Goal: Task Accomplishment & Management: Manage account settings

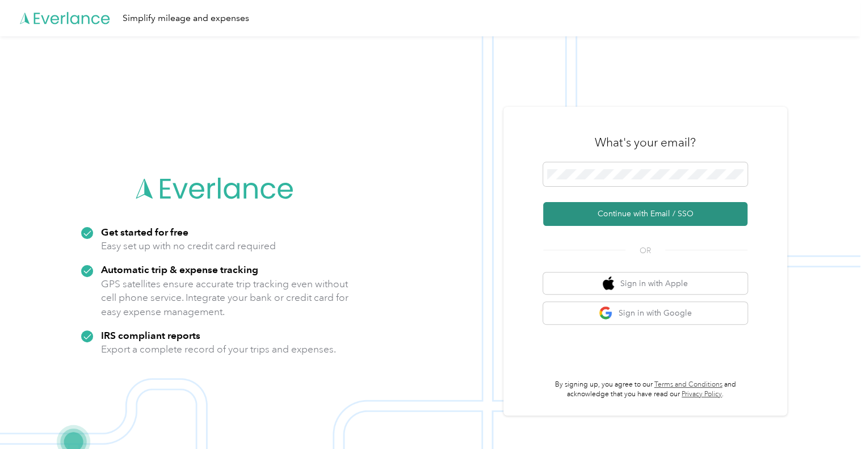
click at [580, 212] on button "Continue with Email / SSO" at bounding box center [645, 214] width 204 height 24
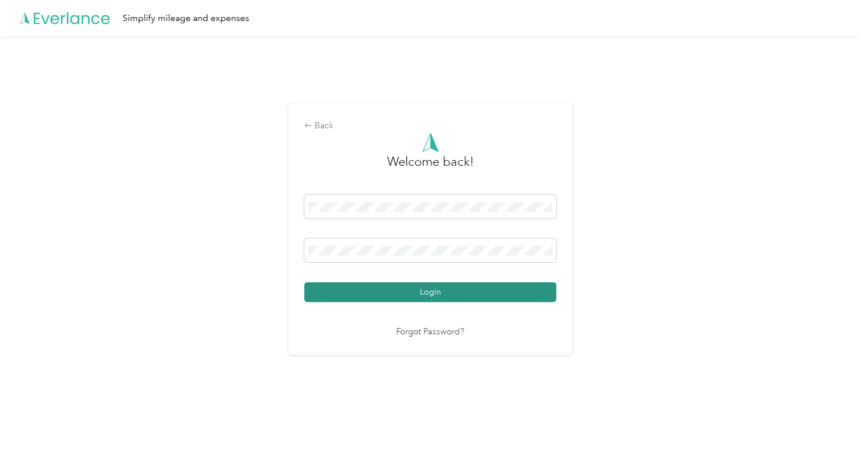
click at [446, 282] on button "Login" at bounding box center [430, 292] width 252 height 20
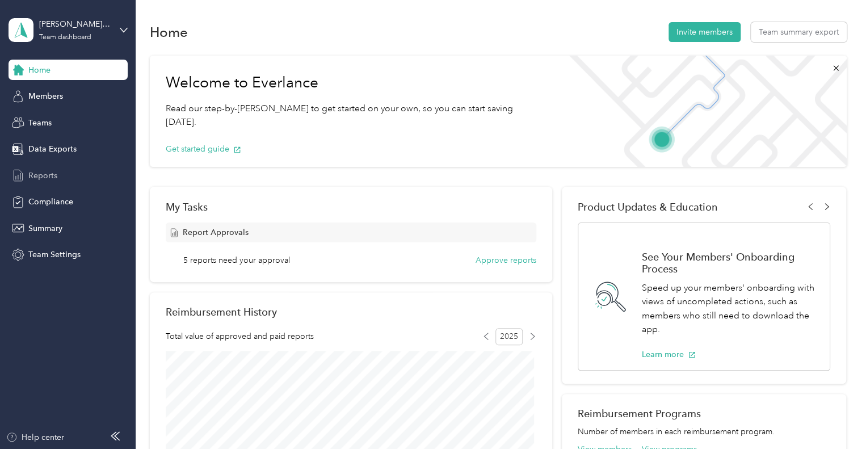
click at [32, 175] on span "Reports" at bounding box center [42, 176] width 29 height 12
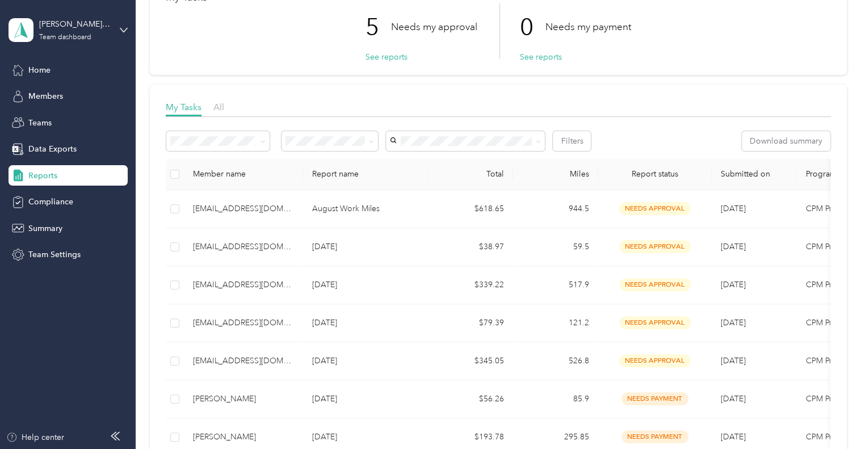
scroll to position [114, 0]
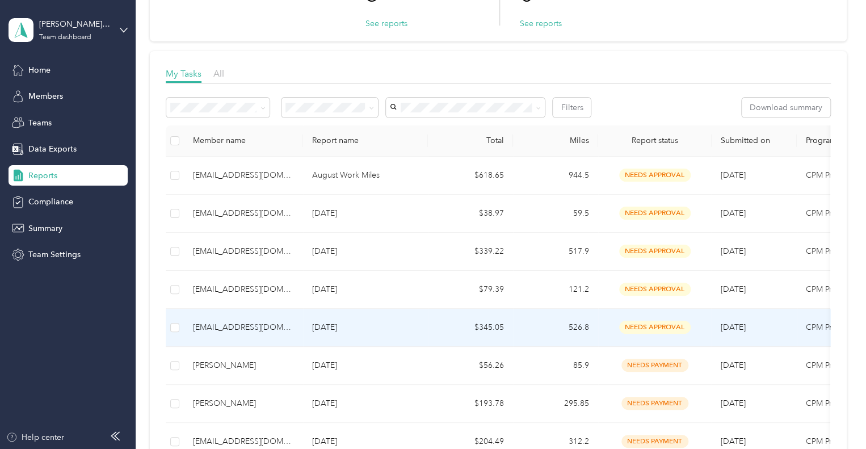
click at [239, 329] on div "[EMAIL_ADDRESS][DOMAIN_NAME]" at bounding box center [243, 327] width 101 height 12
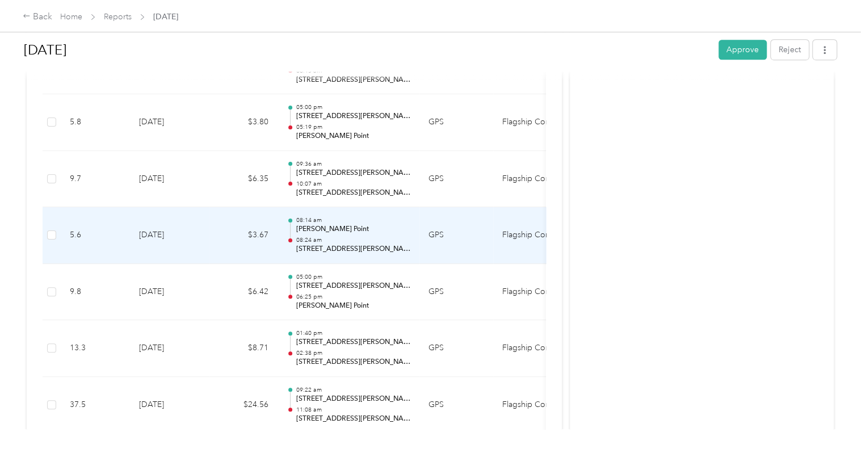
scroll to position [2555, 0]
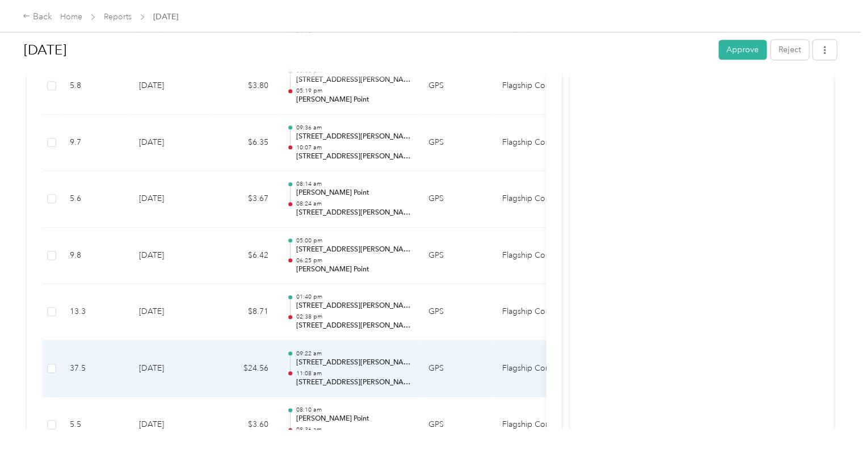
click at [460, 356] on td "GPS" at bounding box center [457, 369] width 74 height 57
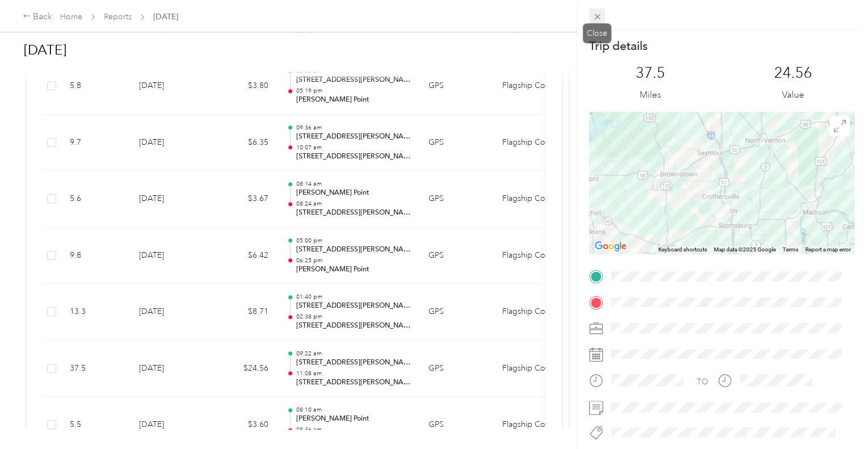
click at [600, 18] on icon at bounding box center [598, 17] width 10 height 10
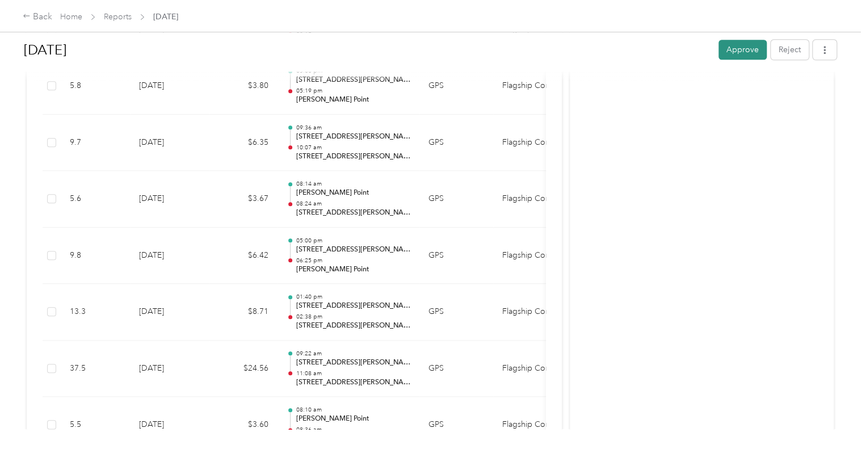
click at [724, 53] on button "Approve" at bounding box center [743, 50] width 48 height 20
click at [38, 14] on div "Back" at bounding box center [38, 17] width 30 height 14
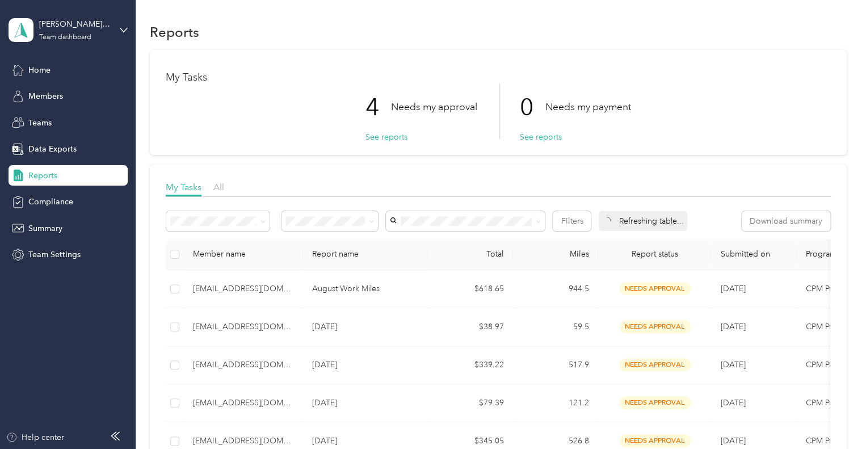
scroll to position [170, 0]
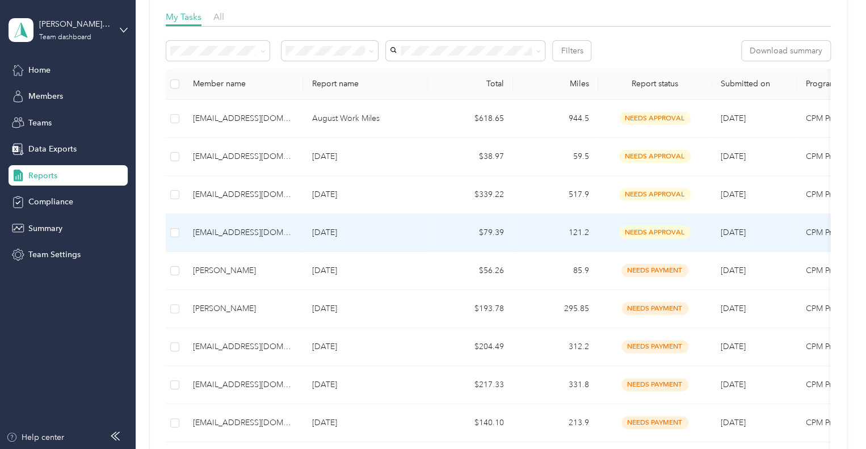
click at [254, 230] on div "[EMAIL_ADDRESS][DOMAIN_NAME]" at bounding box center [243, 233] width 101 height 12
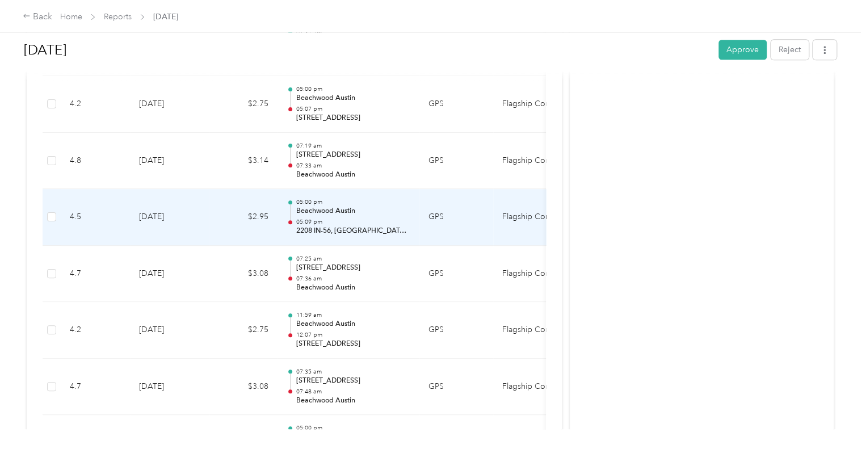
scroll to position [625, 0]
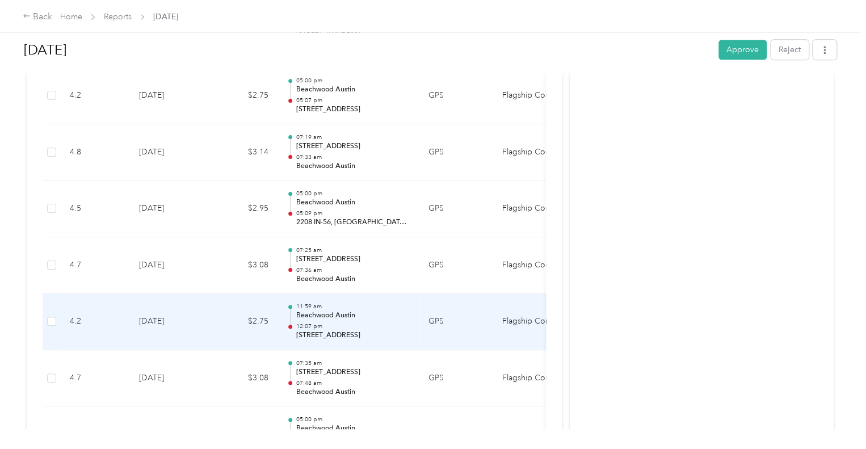
click at [371, 324] on p "12:07 pm" at bounding box center [353, 326] width 115 height 8
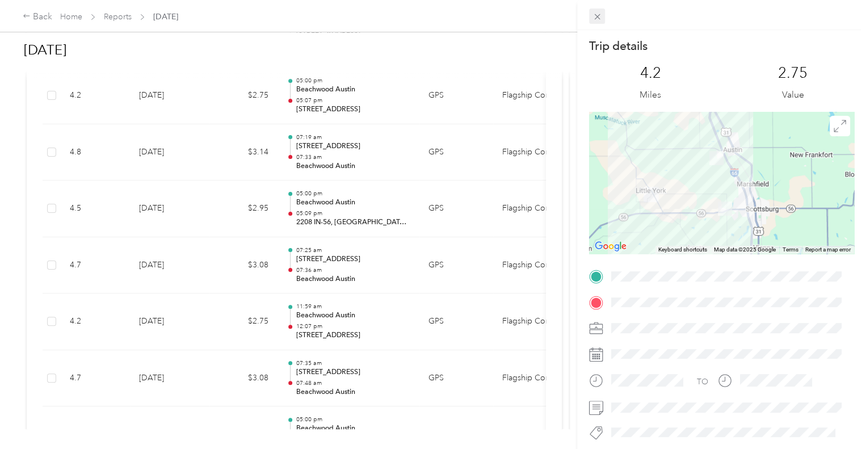
click at [597, 18] on icon at bounding box center [598, 17] width 10 height 10
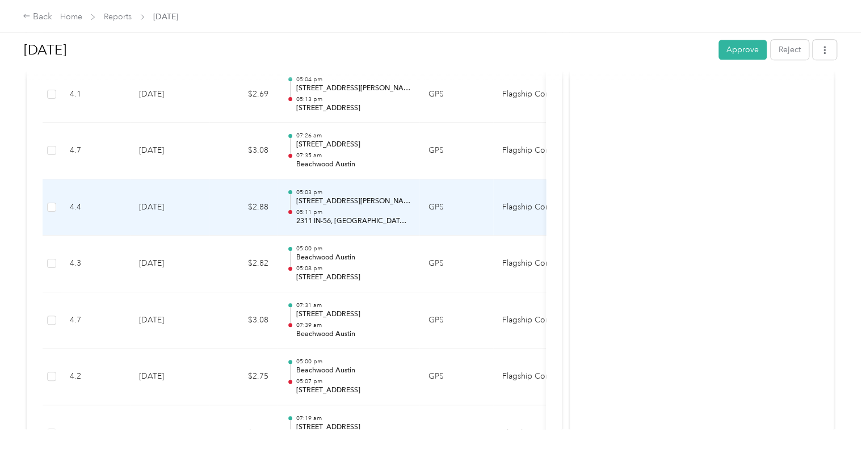
scroll to position [397, 0]
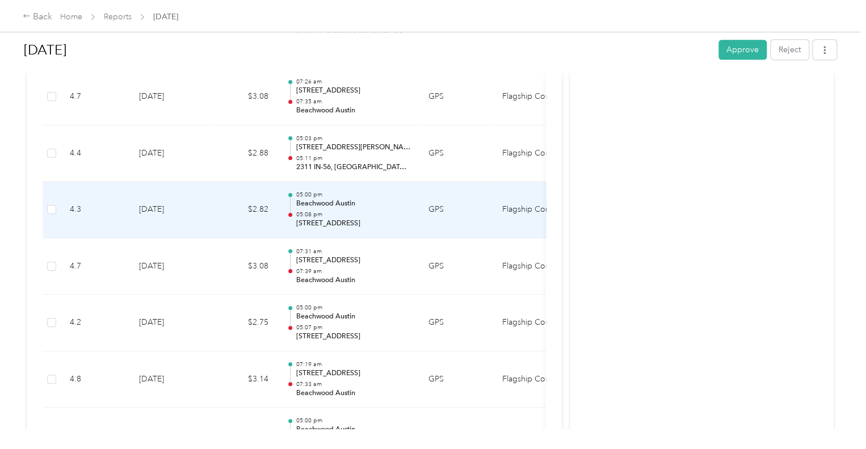
click at [460, 207] on td "GPS" at bounding box center [457, 210] width 74 height 57
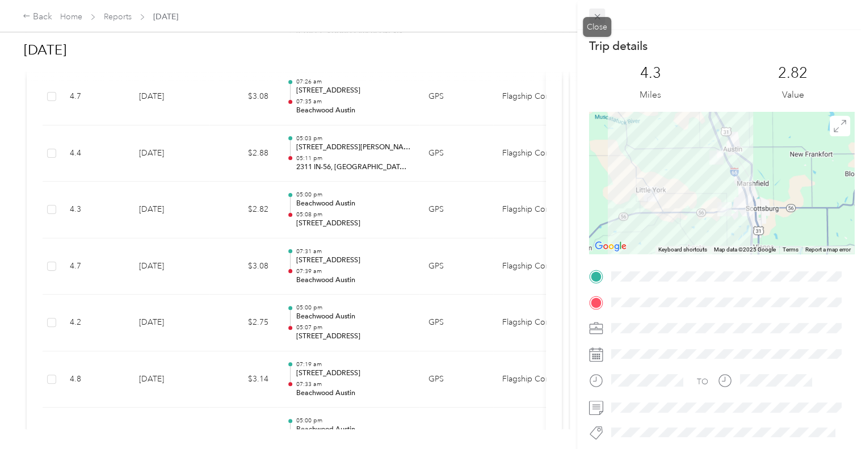
drag, startPoint x: 600, startPoint y: 13, endPoint x: 595, endPoint y: 20, distance: 8.2
click at [600, 12] on icon at bounding box center [598, 17] width 10 height 10
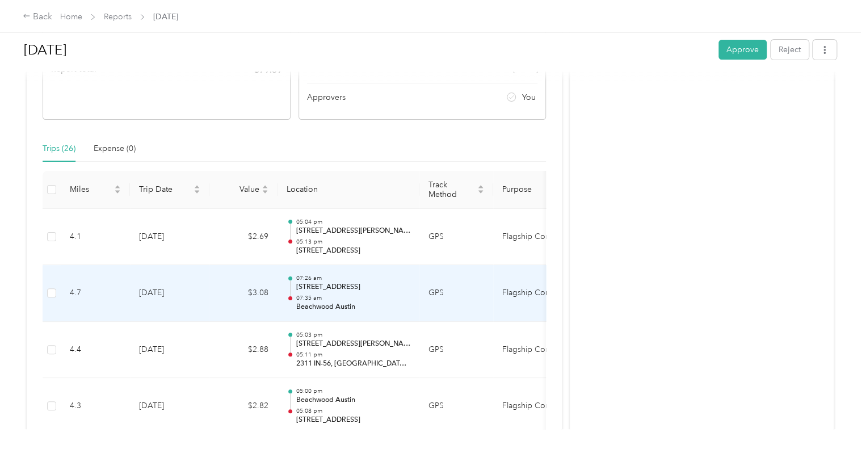
scroll to position [57, 0]
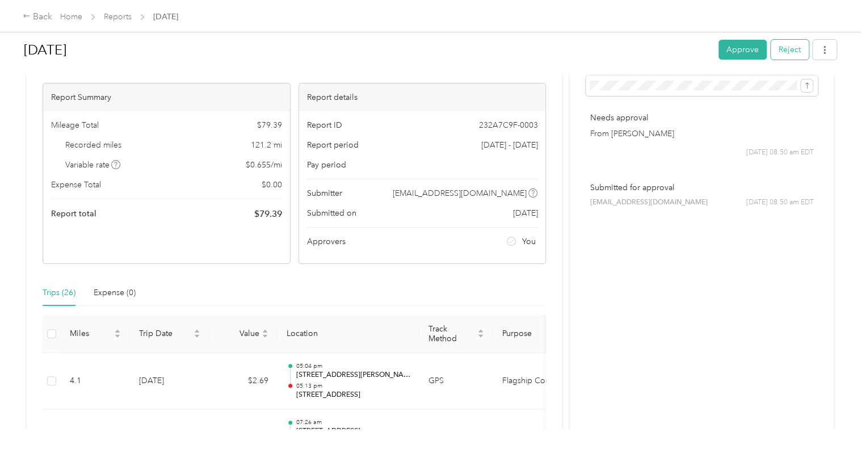
click at [788, 58] on button "Reject" at bounding box center [790, 50] width 38 height 20
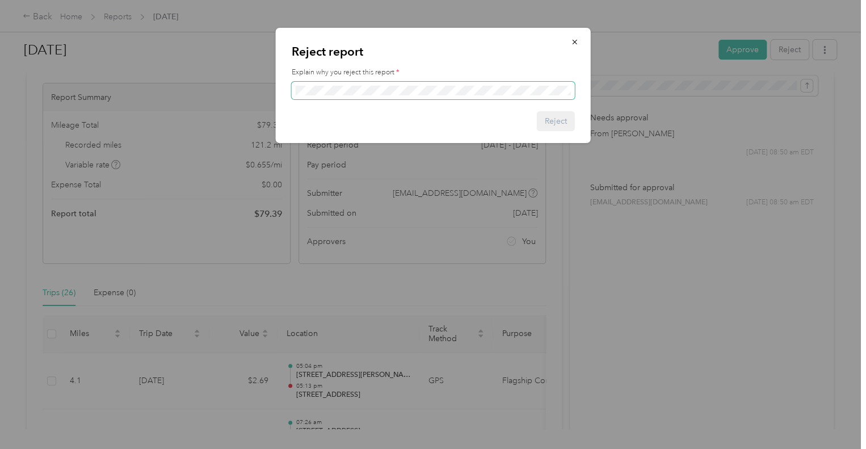
click at [325, 83] on span at bounding box center [433, 91] width 283 height 18
click at [566, 114] on button "Reject" at bounding box center [556, 121] width 38 height 20
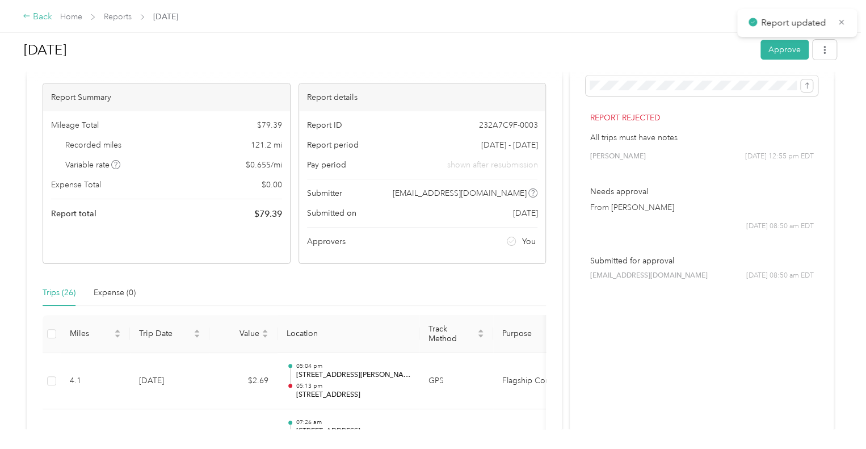
click at [36, 13] on div "Back" at bounding box center [38, 17] width 30 height 14
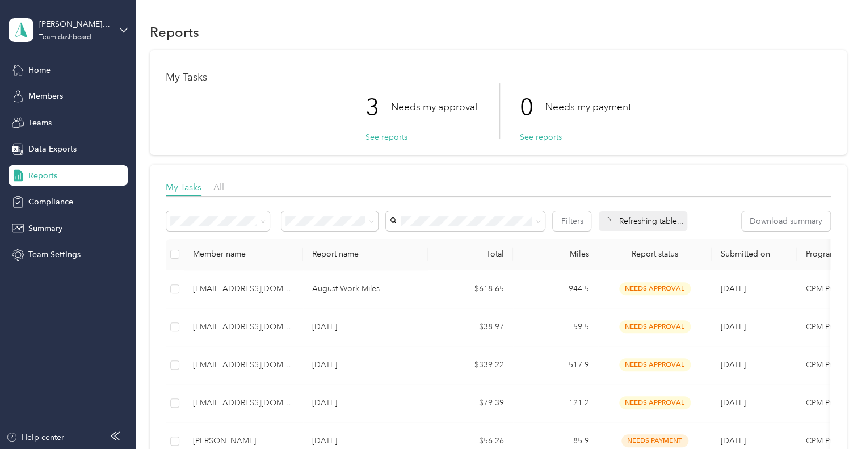
scroll to position [114, 0]
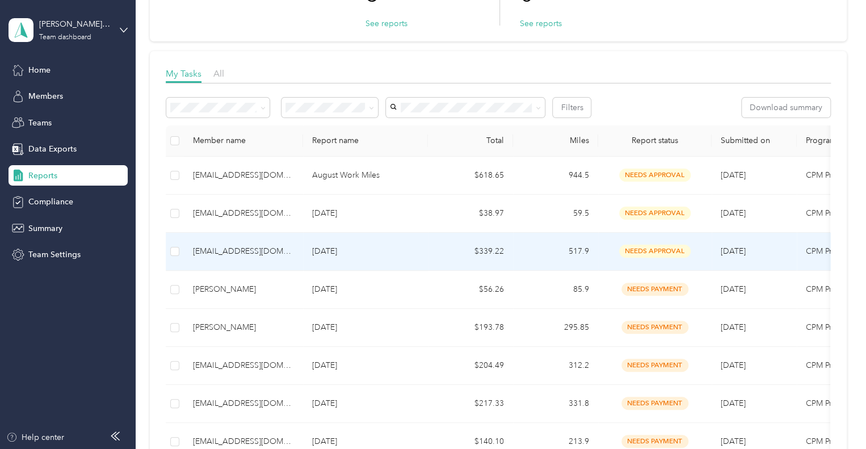
click at [236, 248] on div "[EMAIL_ADDRESS][DOMAIN_NAME]" at bounding box center [243, 251] width 101 height 12
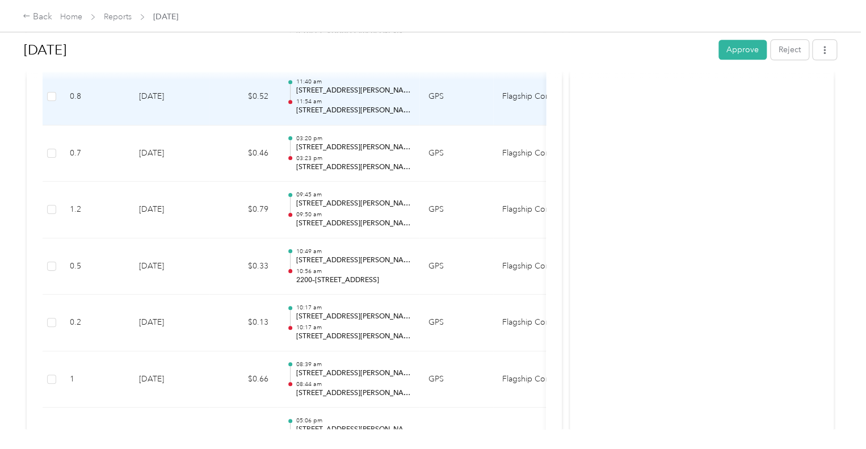
scroll to position [625, 0]
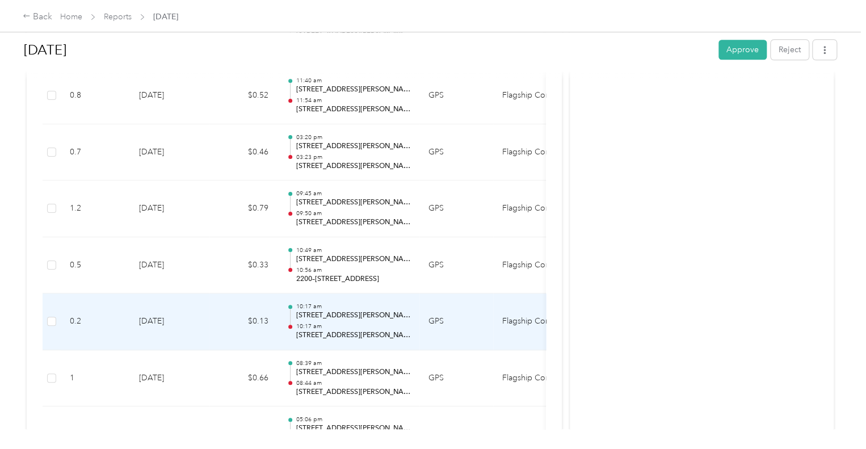
click at [459, 317] on td "GPS" at bounding box center [457, 322] width 74 height 57
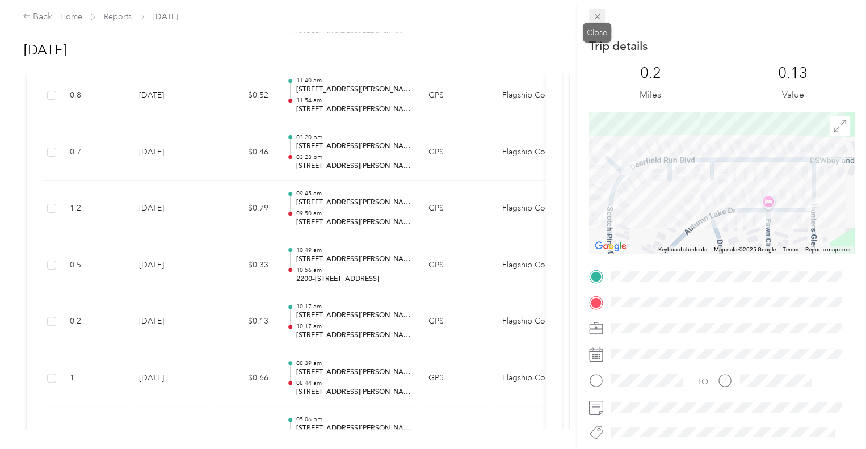
click at [600, 15] on icon at bounding box center [598, 17] width 10 height 10
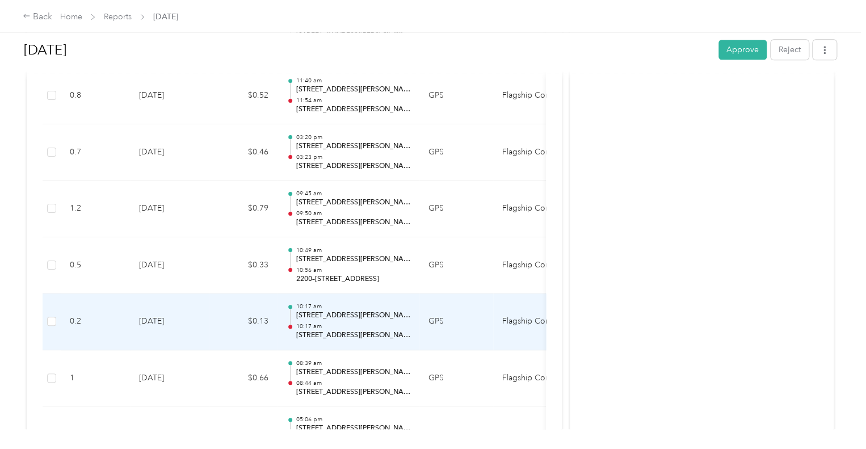
click at [437, 332] on td "GPS" at bounding box center [457, 322] width 74 height 57
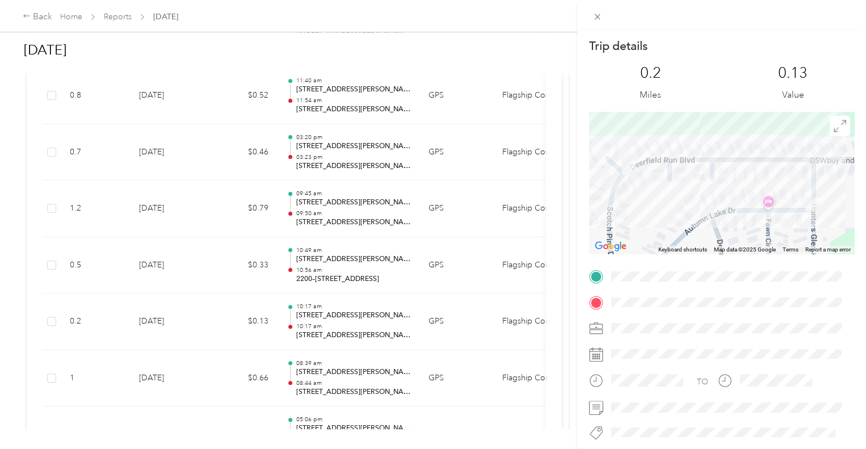
click at [466, 93] on div "Trip details This trip cannot be edited because it is either under review, appr…" at bounding box center [433, 224] width 866 height 449
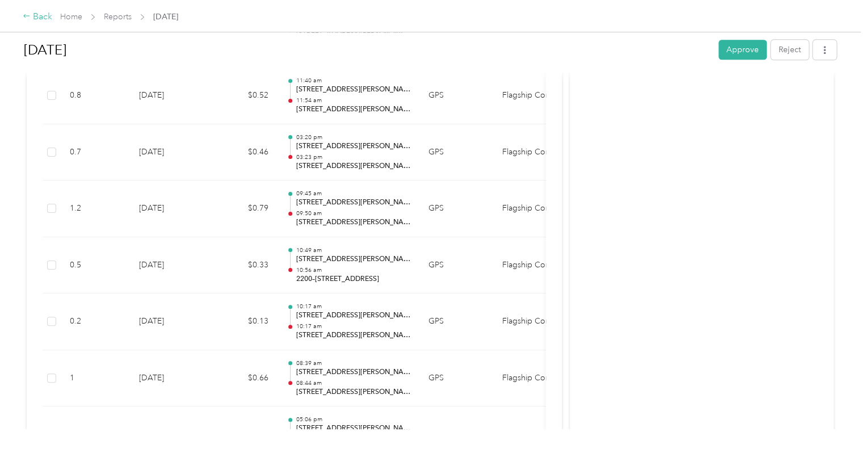
click at [45, 15] on div "Back" at bounding box center [38, 17] width 30 height 14
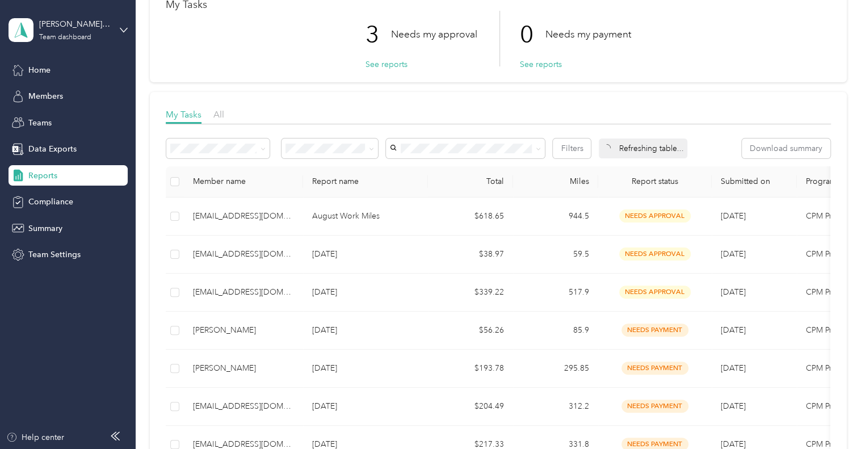
scroll to position [114, 0]
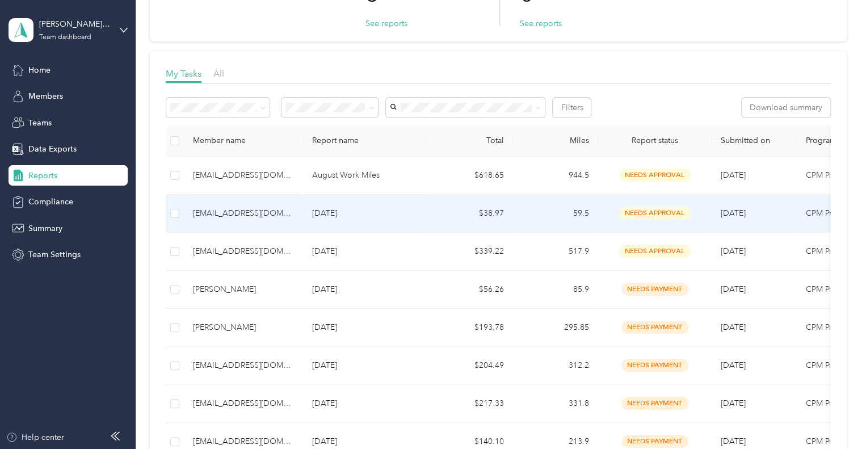
click at [246, 207] on div "[EMAIL_ADDRESS][DOMAIN_NAME]" at bounding box center [243, 213] width 101 height 12
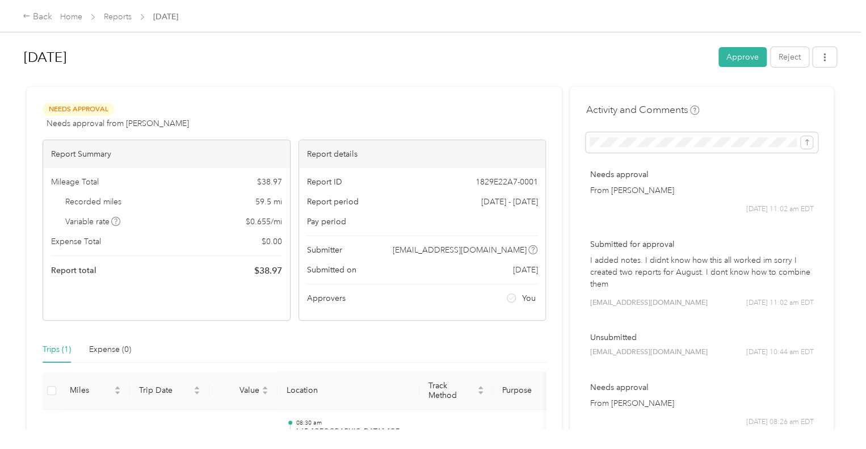
click at [21, 20] on div "Back Home Reports [DATE]" at bounding box center [433, 16] width 866 height 32
click at [31, 15] on div "Back" at bounding box center [38, 17] width 30 height 14
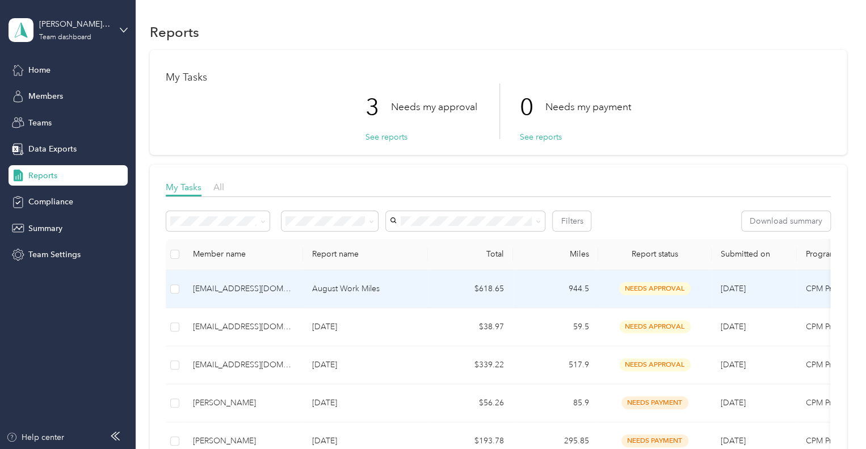
click at [246, 290] on div "[EMAIL_ADDRESS][DOMAIN_NAME]" at bounding box center [243, 289] width 101 height 12
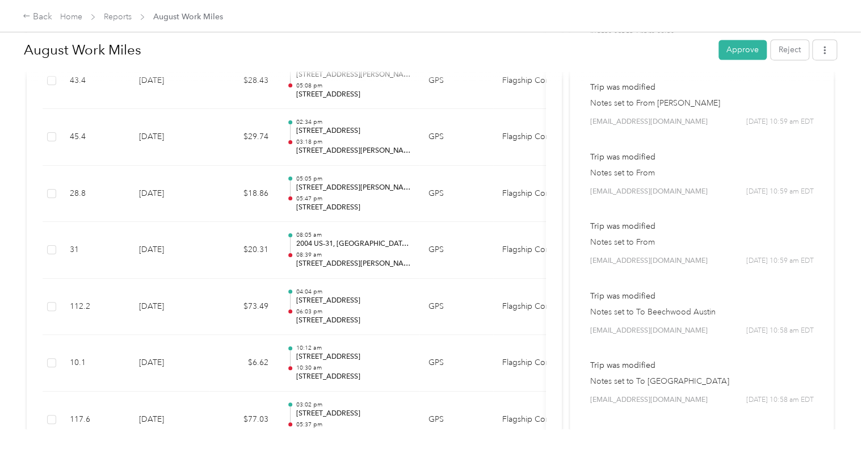
scroll to position [908, 0]
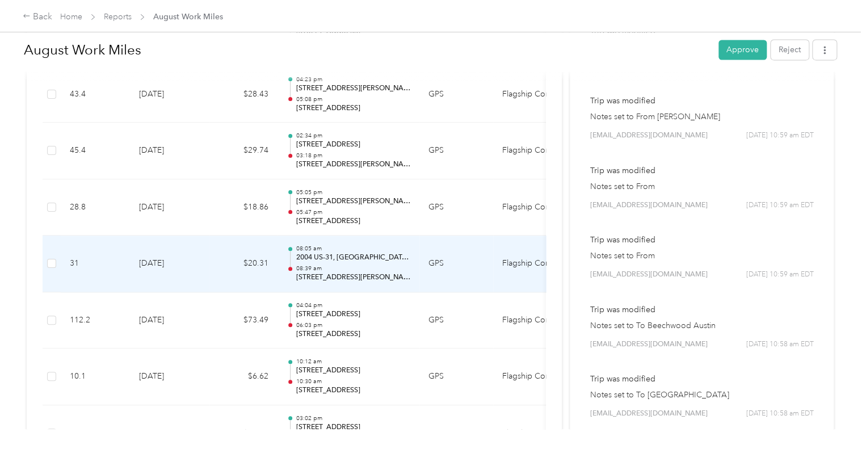
click at [462, 279] on td "GPS" at bounding box center [457, 264] width 74 height 57
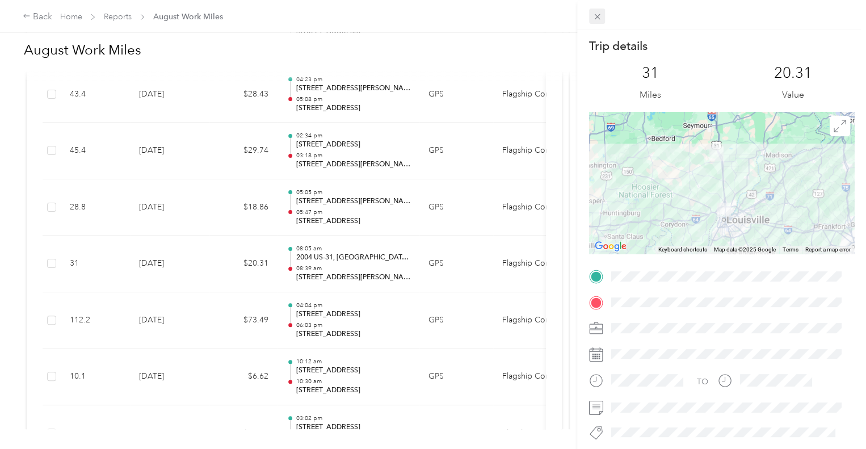
click at [595, 18] on icon at bounding box center [598, 17] width 10 height 10
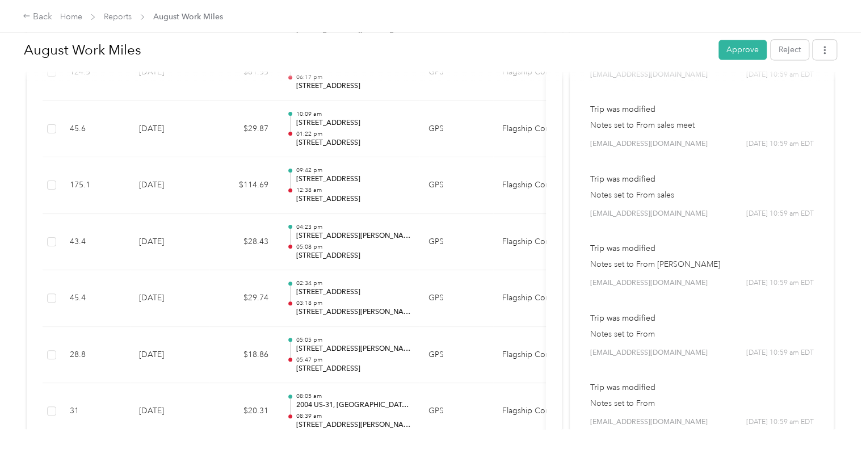
scroll to position [625, 0]
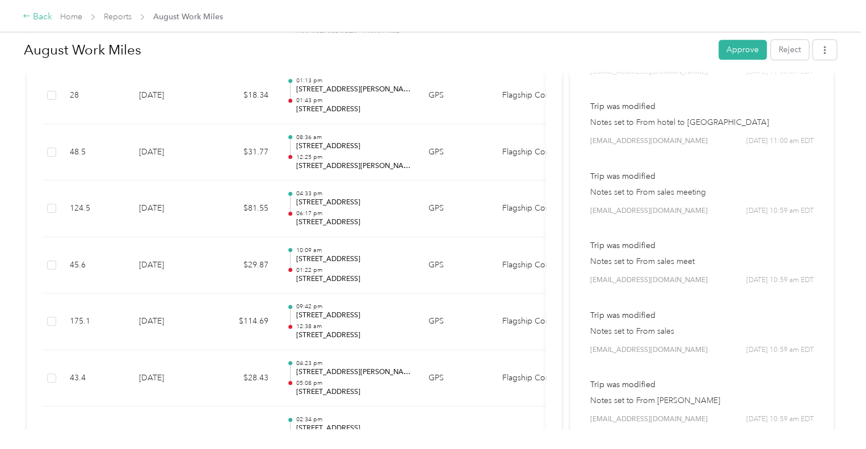
click at [44, 13] on div "Back" at bounding box center [38, 17] width 30 height 14
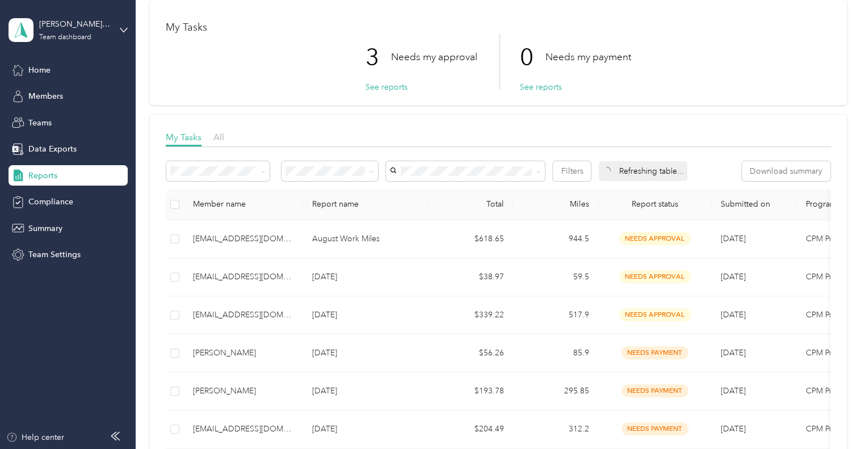
scroll to position [57, 0]
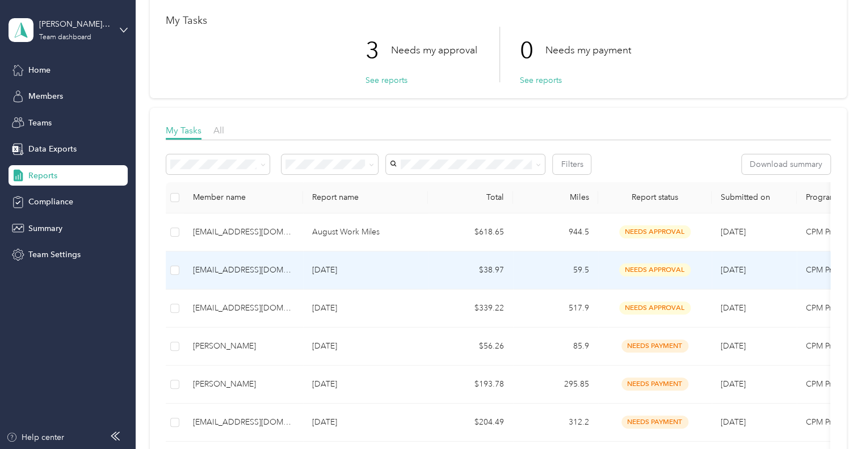
click at [234, 267] on div "[EMAIL_ADDRESS][DOMAIN_NAME]" at bounding box center [243, 270] width 101 height 12
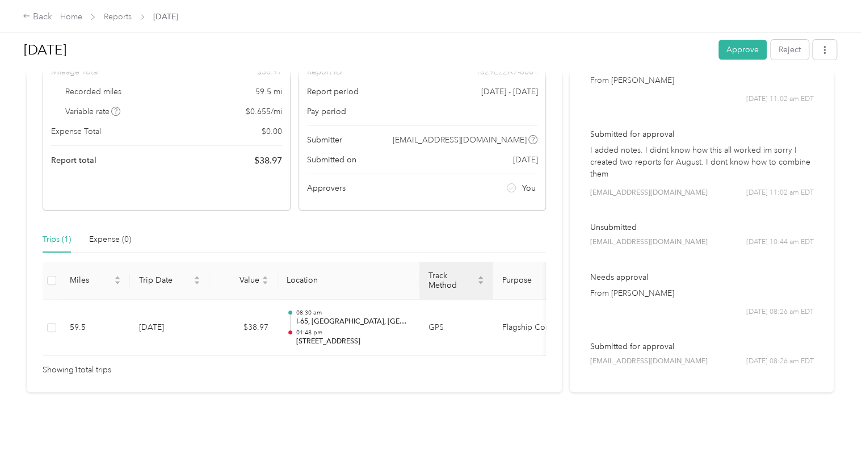
scroll to position [129, 0]
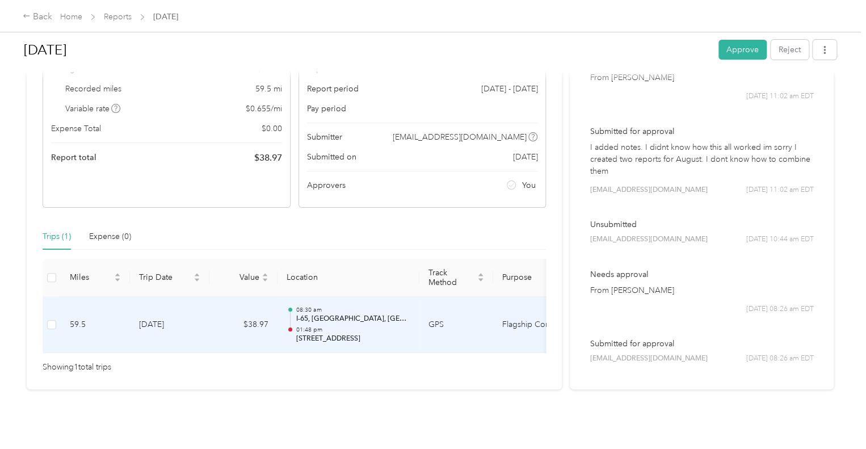
click at [493, 319] on td "Flagship Communities" at bounding box center [535, 325] width 85 height 57
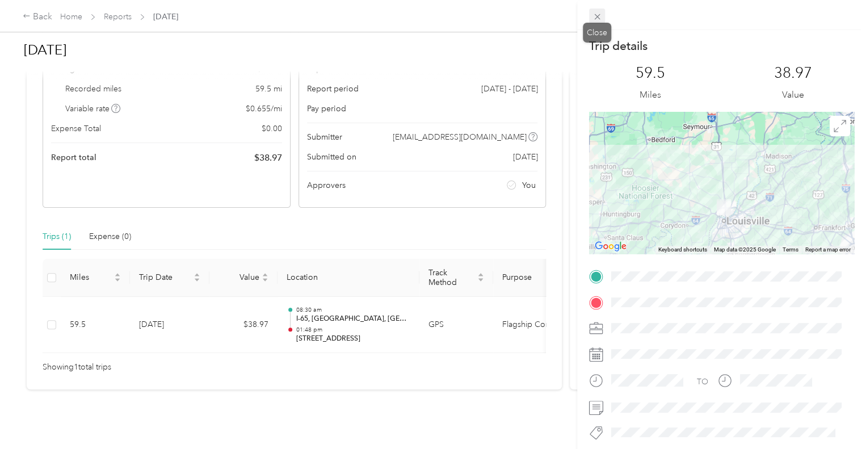
click at [594, 14] on icon at bounding box center [597, 17] width 6 height 6
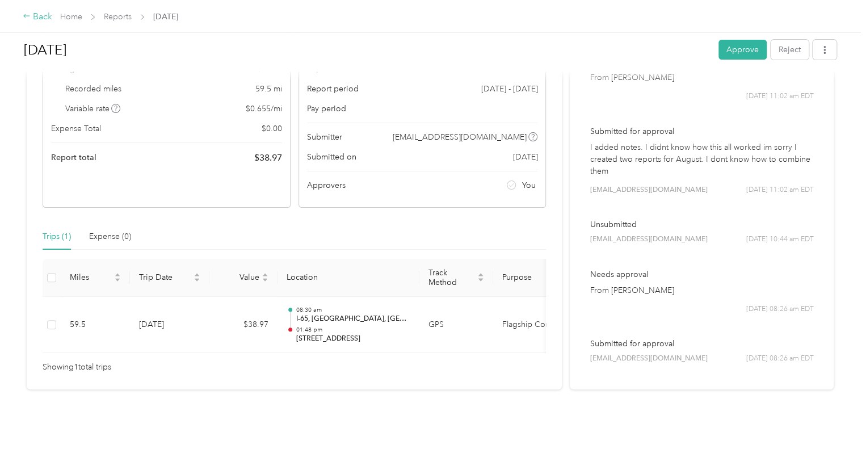
click at [40, 18] on div "Back" at bounding box center [38, 17] width 30 height 14
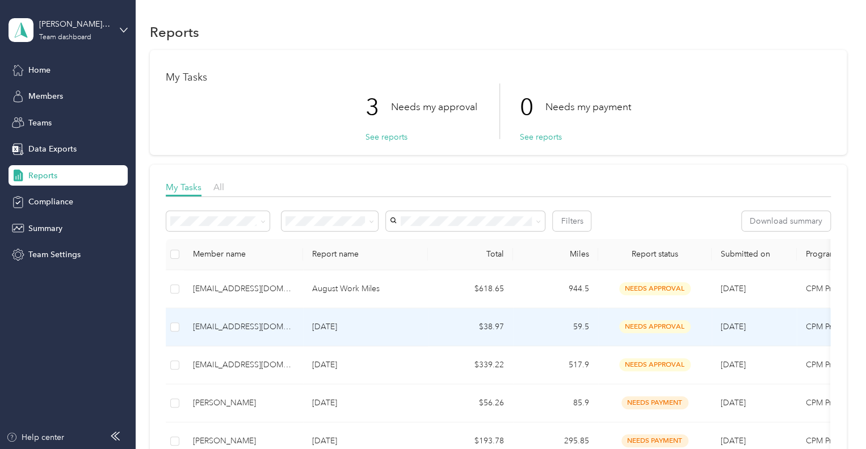
click at [251, 328] on div "[EMAIL_ADDRESS][DOMAIN_NAME]" at bounding box center [243, 327] width 101 height 12
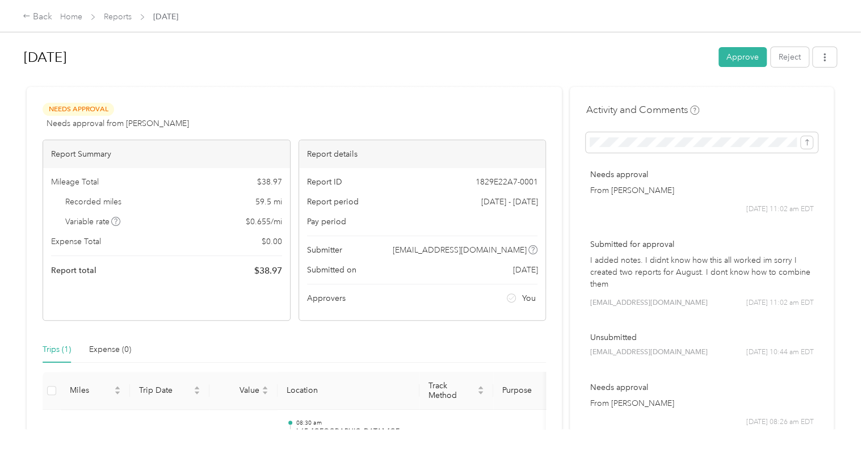
click at [712, 59] on div "[DATE] Approve Reject" at bounding box center [430, 59] width 813 height 33
drag, startPoint x: 723, startPoint y: 60, endPoint x: 721, endPoint y: 68, distance: 7.9
click at [723, 61] on button "Approve" at bounding box center [743, 57] width 48 height 20
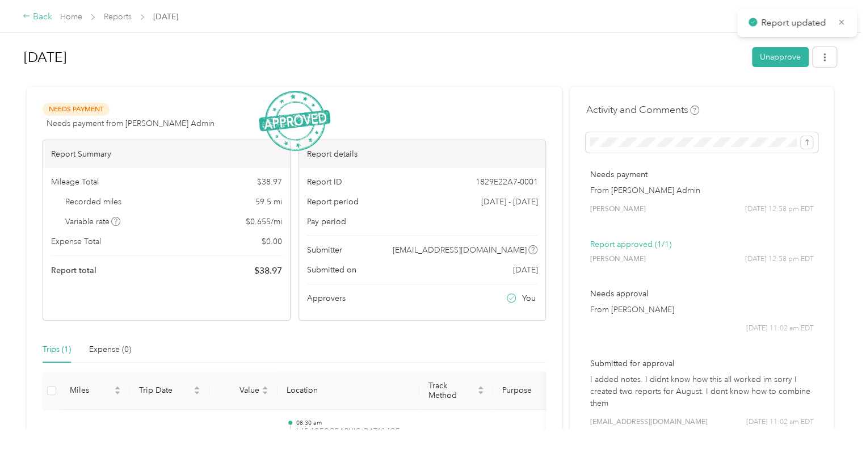
click at [42, 14] on div "Back" at bounding box center [38, 17] width 30 height 14
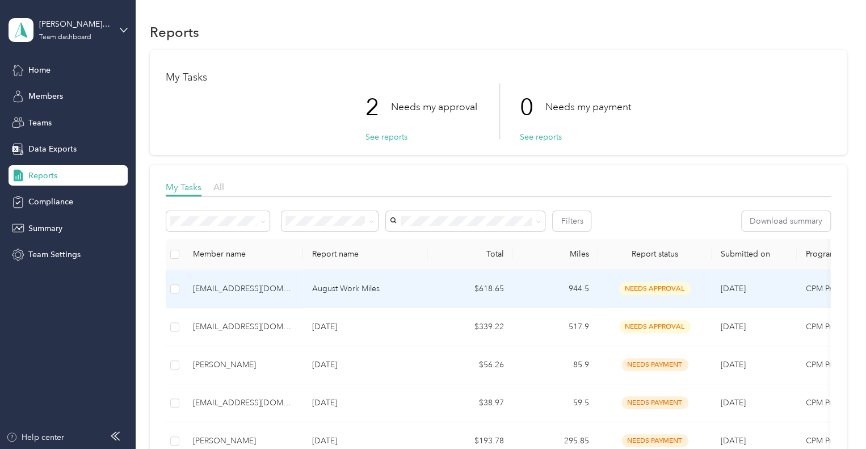
click at [238, 288] on div "[EMAIL_ADDRESS][DOMAIN_NAME]" at bounding box center [243, 289] width 101 height 12
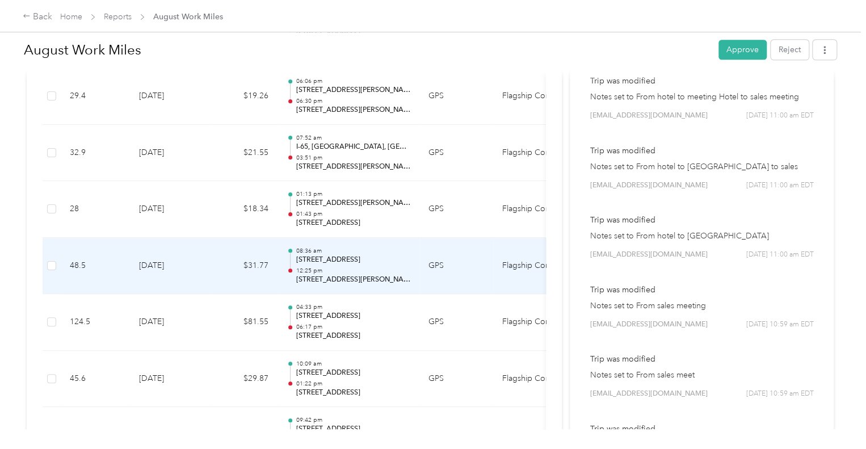
scroll to position [625, 0]
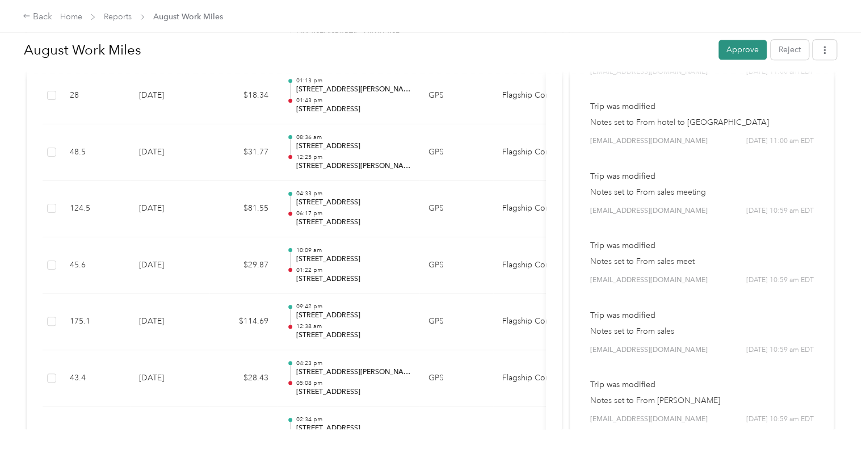
click at [727, 49] on button "Approve" at bounding box center [743, 50] width 48 height 20
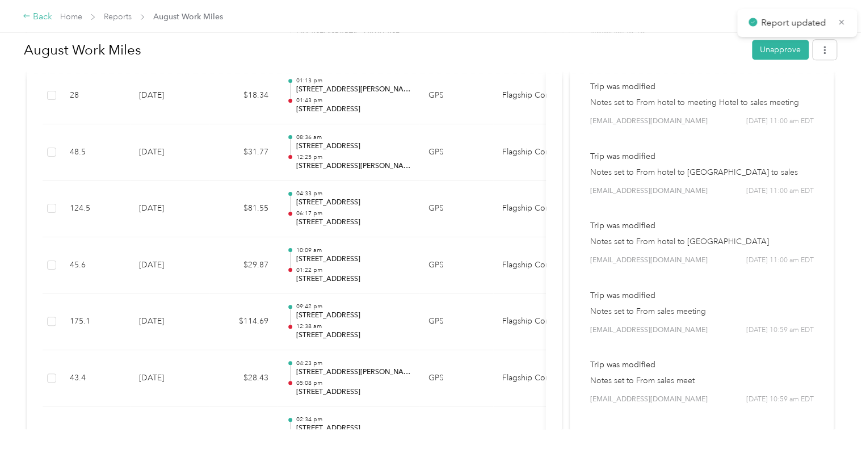
click at [23, 14] on icon at bounding box center [27, 16] width 8 height 8
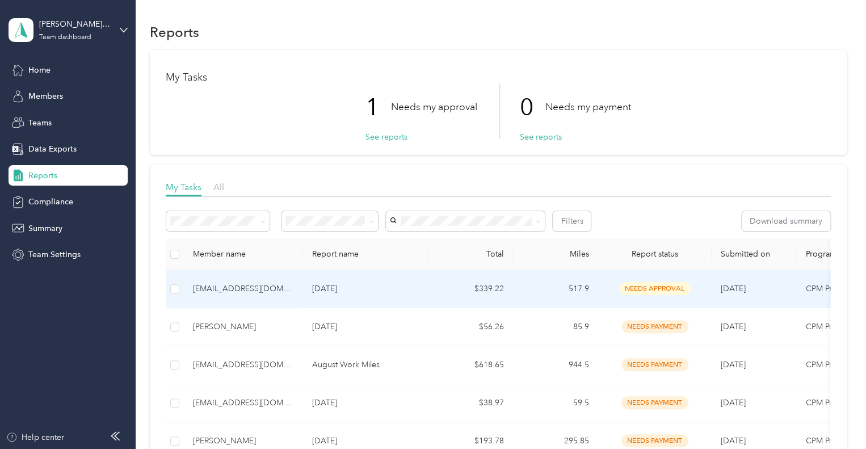
click at [238, 287] on div "[EMAIL_ADDRESS][DOMAIN_NAME]" at bounding box center [243, 289] width 101 height 12
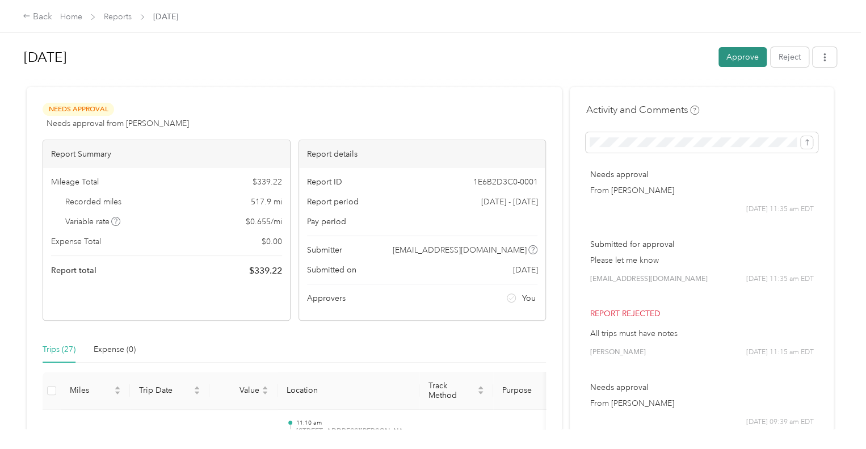
click at [738, 49] on button "Approve" at bounding box center [743, 57] width 48 height 20
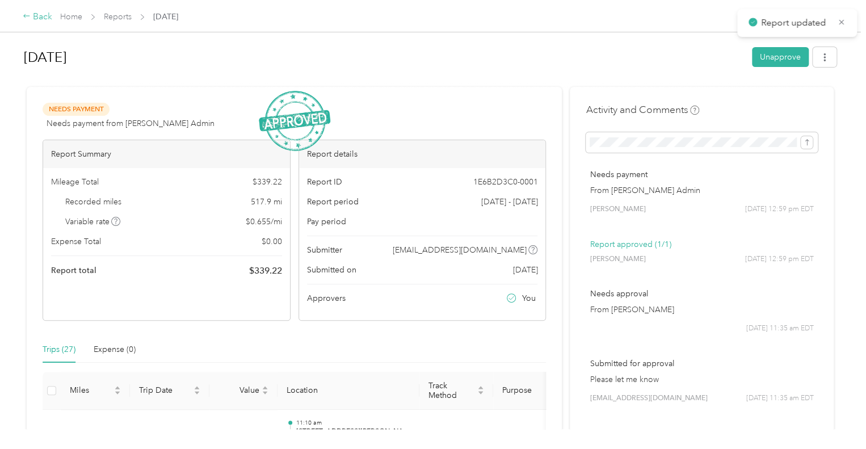
click at [37, 11] on div "Back" at bounding box center [38, 17] width 30 height 14
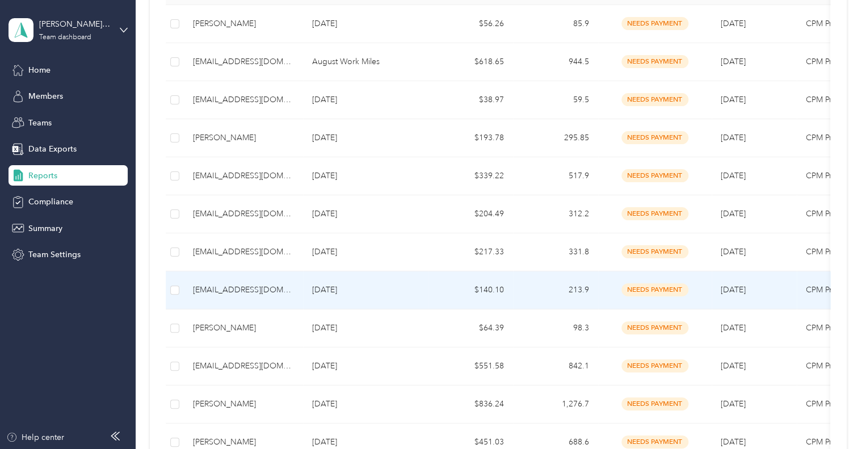
scroll to position [170, 0]
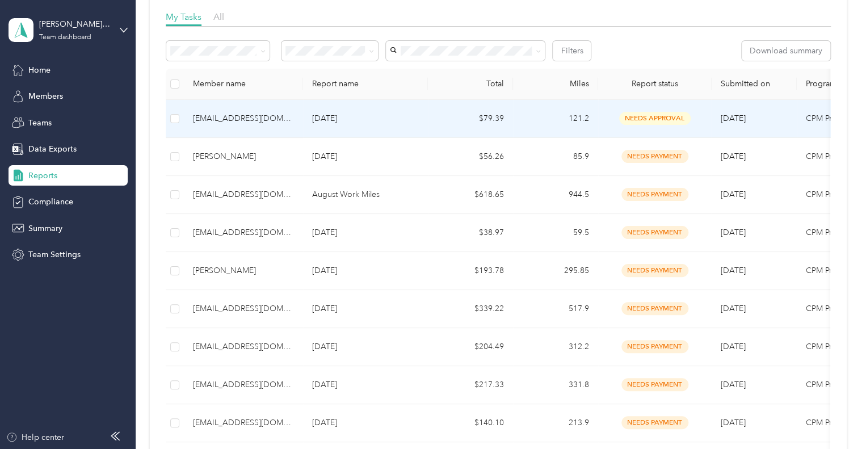
click at [232, 119] on div "[EMAIL_ADDRESS][DOMAIN_NAME]" at bounding box center [243, 118] width 101 height 12
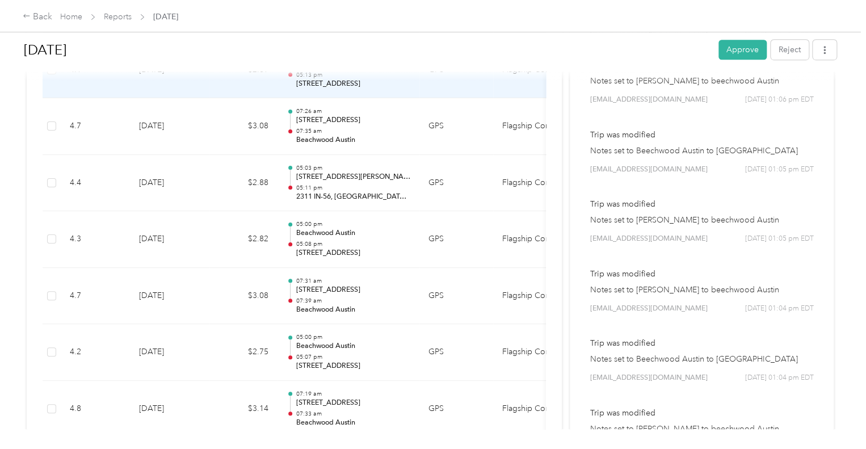
scroll to position [454, 0]
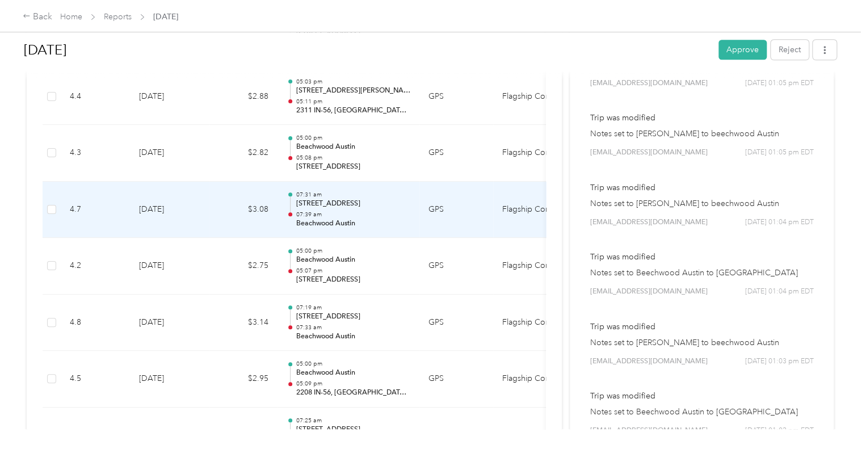
click at [451, 224] on td "GPS" at bounding box center [457, 210] width 74 height 57
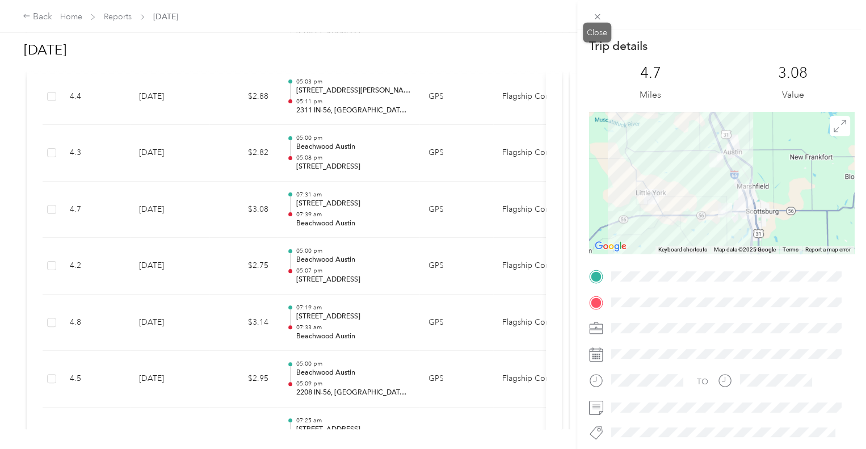
click at [593, 18] on icon at bounding box center [598, 17] width 10 height 10
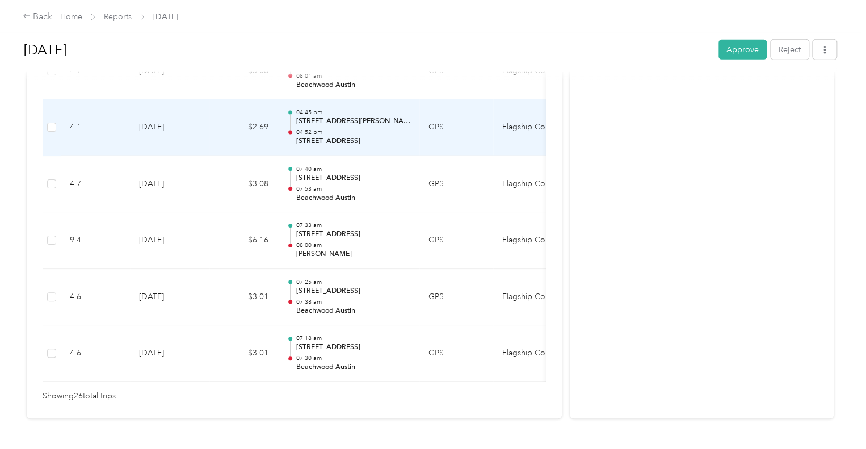
scroll to position [1539, 0]
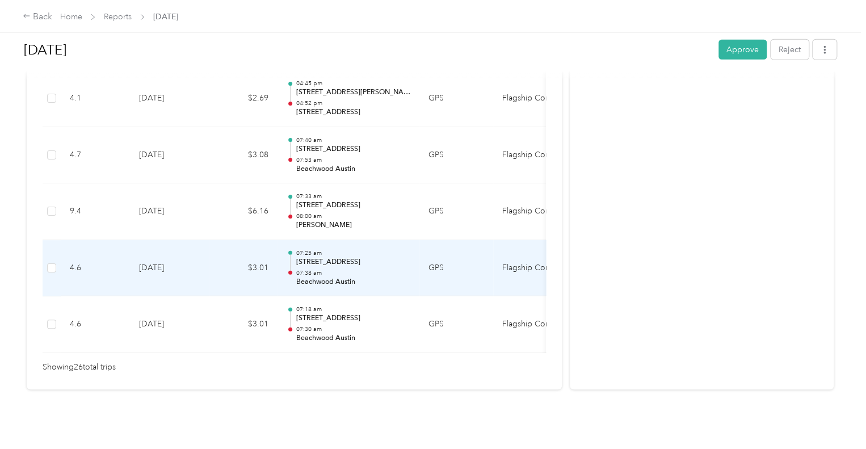
click at [463, 254] on td "GPS" at bounding box center [457, 268] width 74 height 57
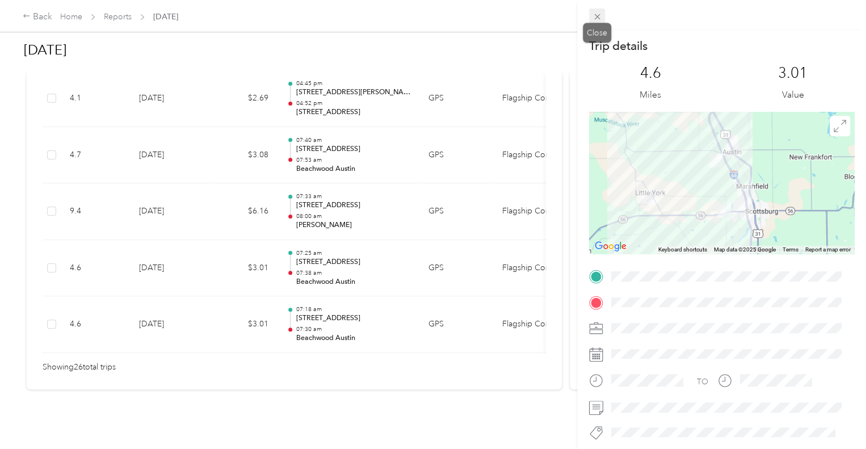
click at [603, 19] on span at bounding box center [597, 17] width 16 height 16
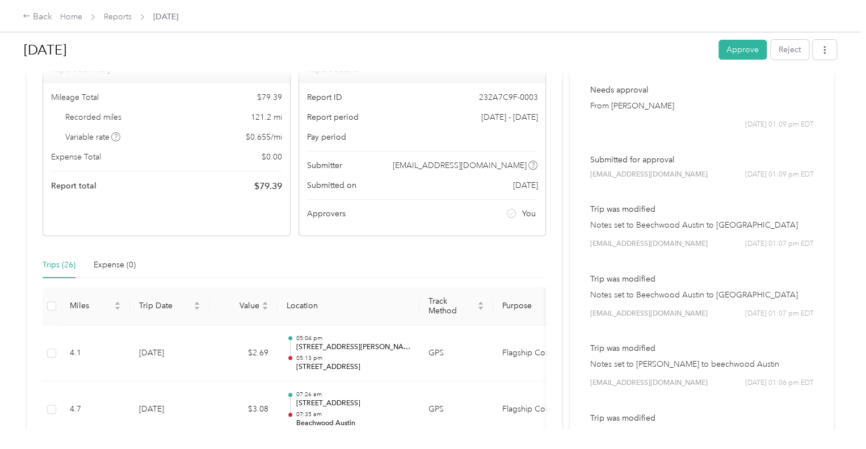
scroll to position [0, 0]
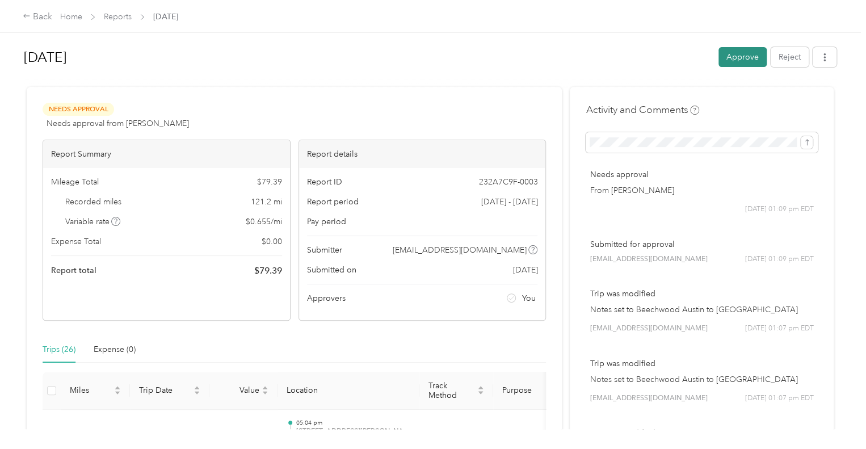
click at [742, 58] on button "Approve" at bounding box center [743, 57] width 48 height 20
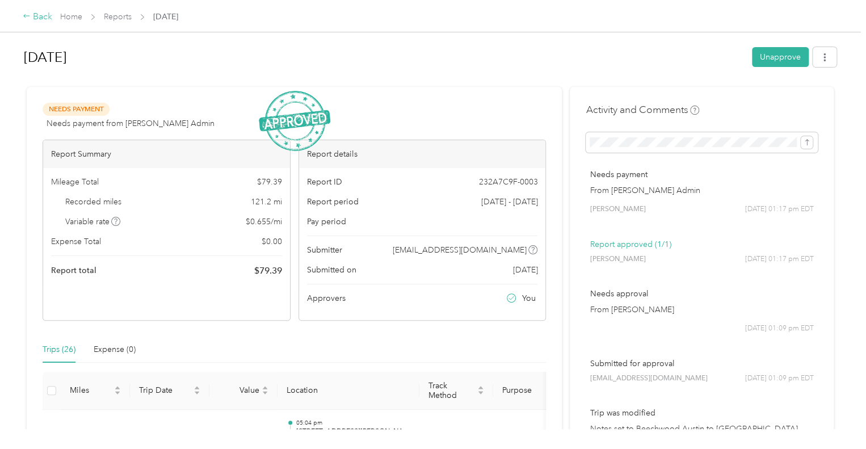
click at [33, 18] on div "Back" at bounding box center [38, 17] width 30 height 14
